Goal: Ask a question

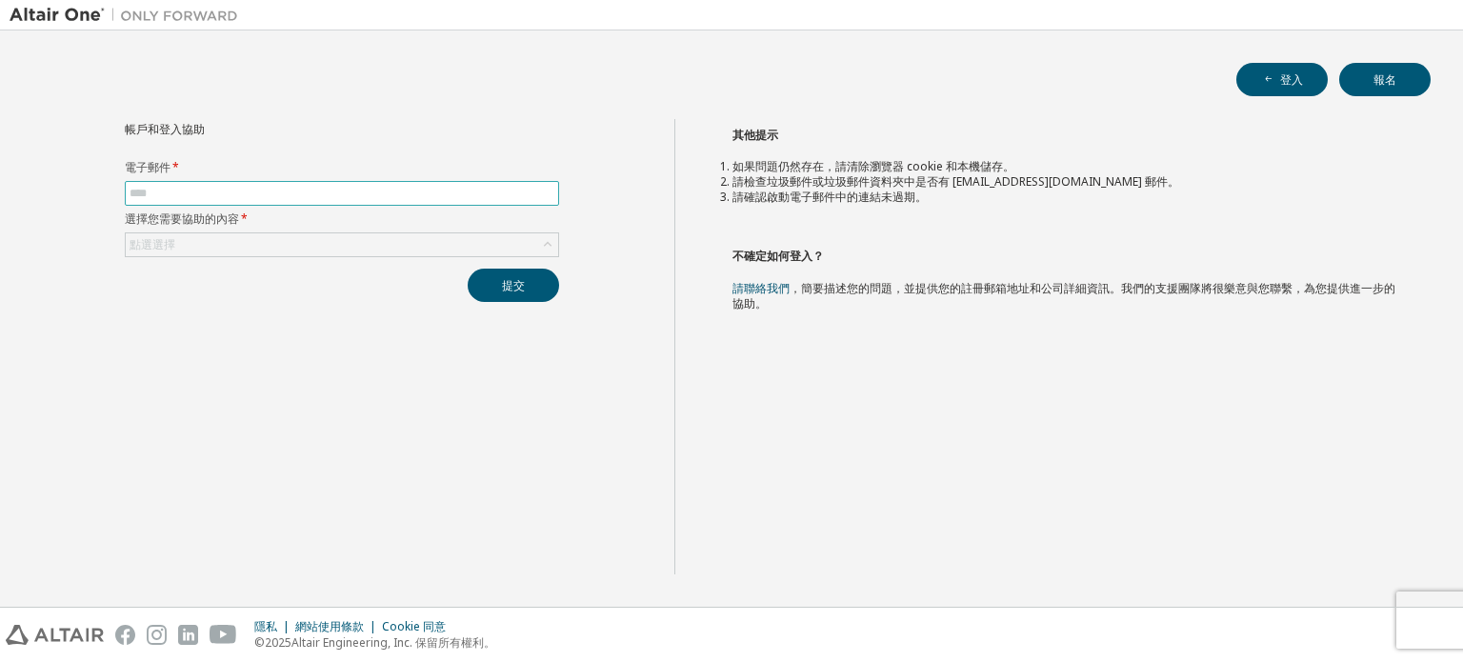
click at [334, 194] on input "text" at bounding box center [342, 193] width 425 height 15
click at [245, 390] on div "帳戶和登入協助 電子郵件 * 選擇您需要協助的內容 * 點選選擇 提交" at bounding box center [342, 346] width 665 height 455
click at [206, 199] on input "text" at bounding box center [342, 193] width 425 height 15
type input "**********"
click at [164, 244] on font "點選選擇" at bounding box center [153, 244] width 46 height 16
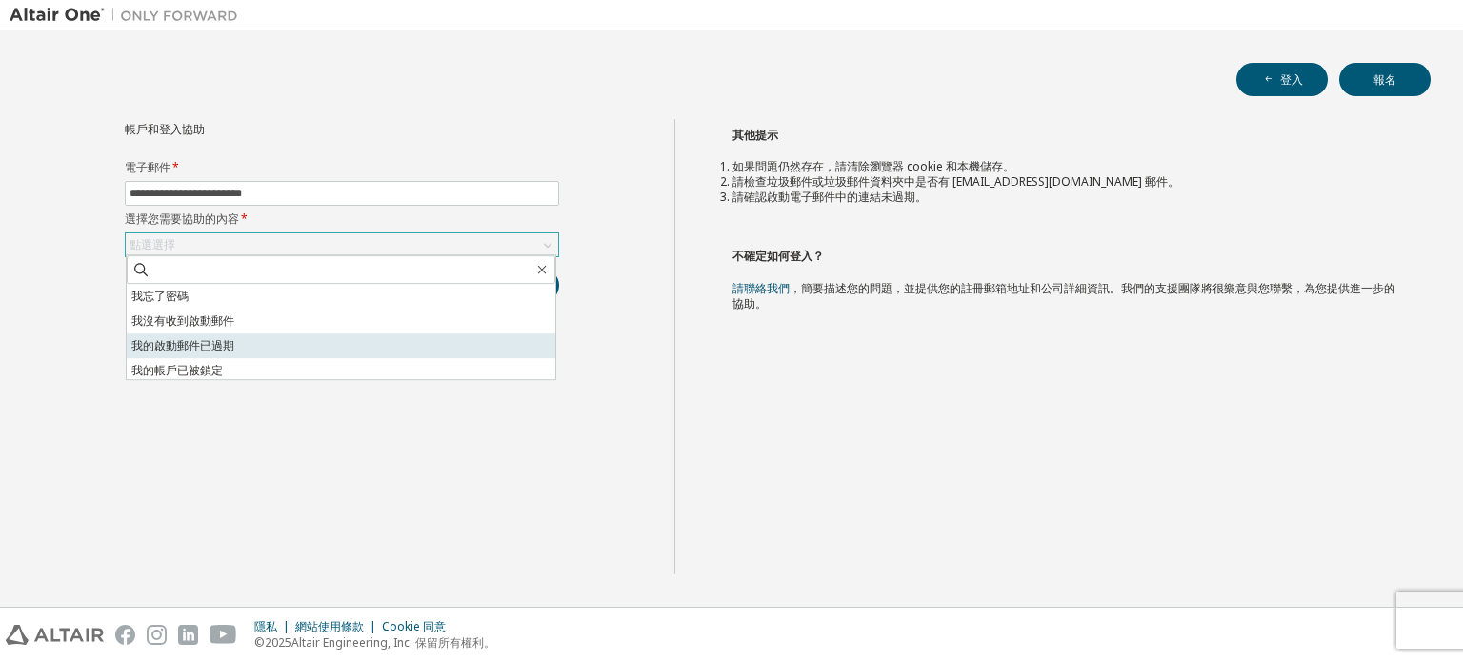
click at [175, 346] on font "我的啟動郵件已過期" at bounding box center [182, 345] width 103 height 16
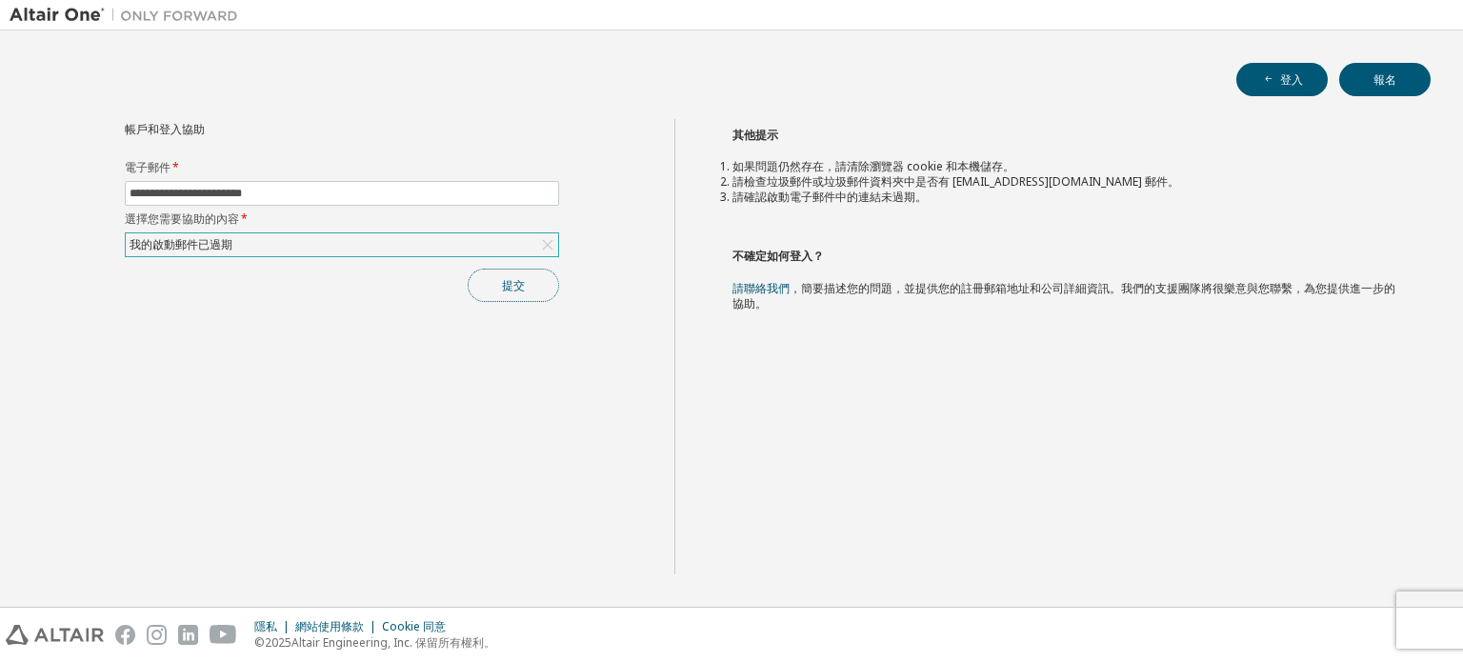
click at [492, 284] on button "提交" at bounding box center [513, 285] width 91 height 33
